Goal: Use online tool/utility

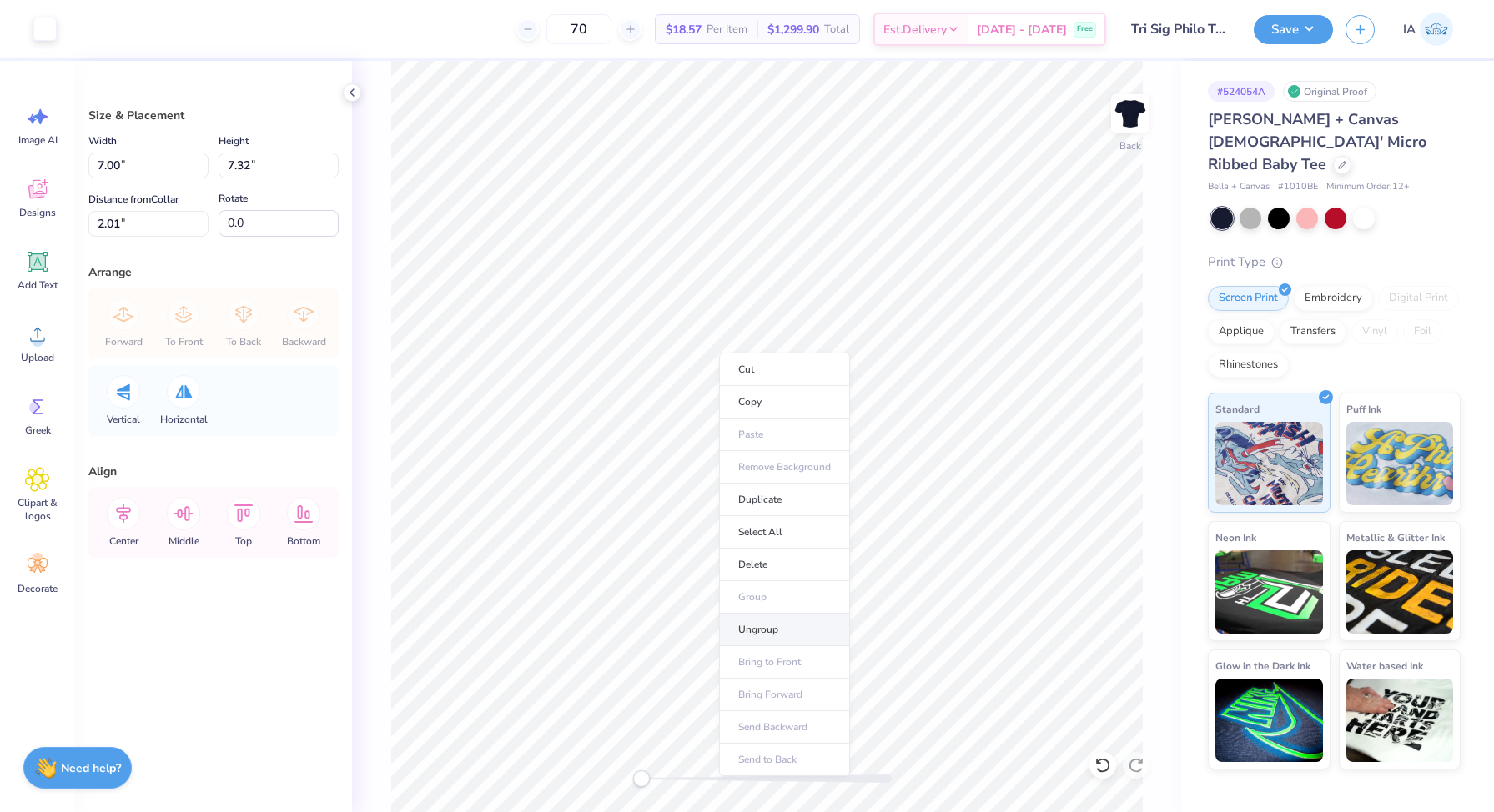
click at [744, 632] on li "Ungroup" at bounding box center [784, 630] width 131 height 33
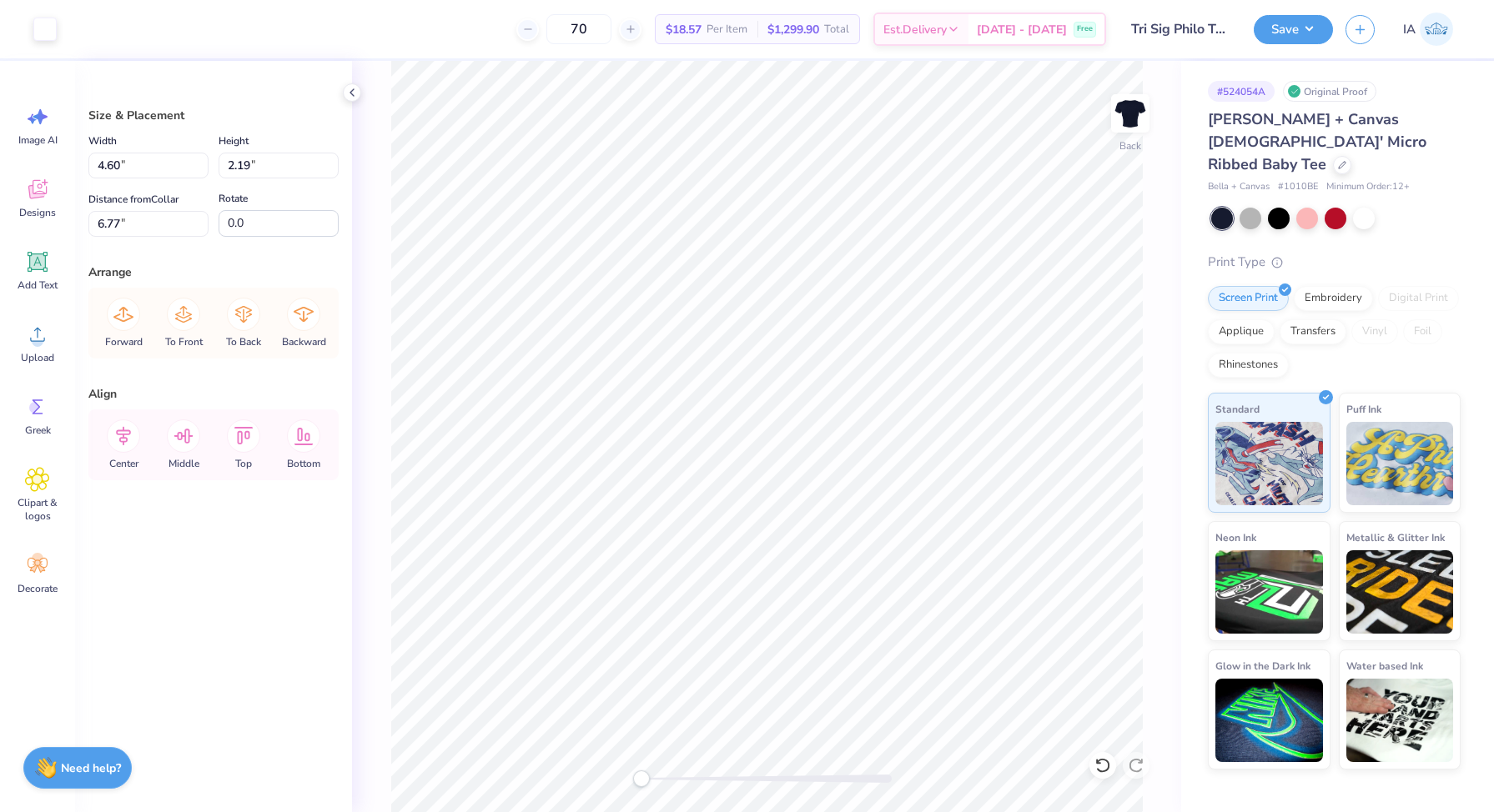
type input "7.06"
type input "6.84"
type input "4.19"
type input "2.07"
type input "7.05"
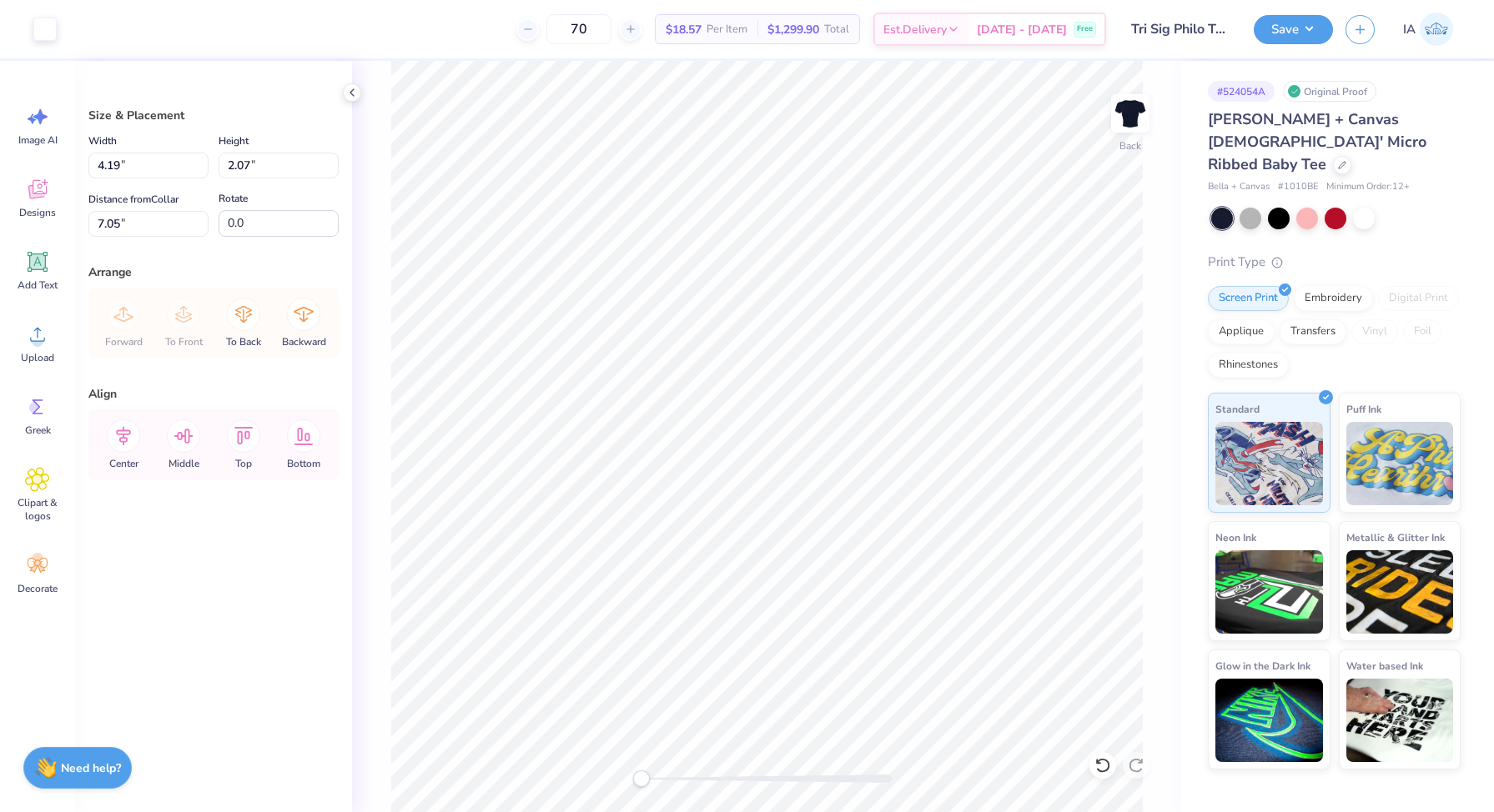
type input "3.88"
type input "1.92"
type input "6.58"
type input "6.84"
type input "2.84"
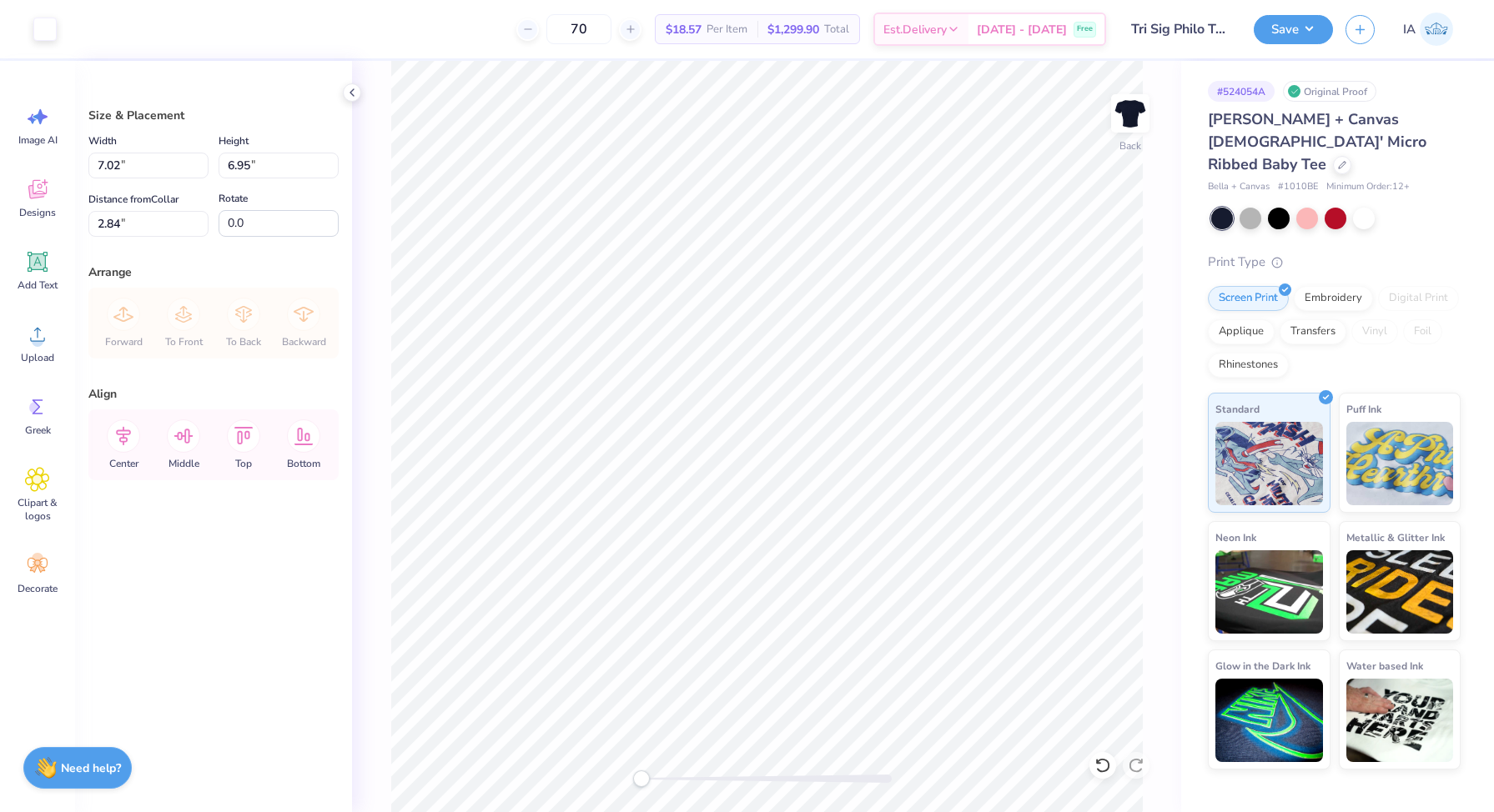
type input "3.00"
